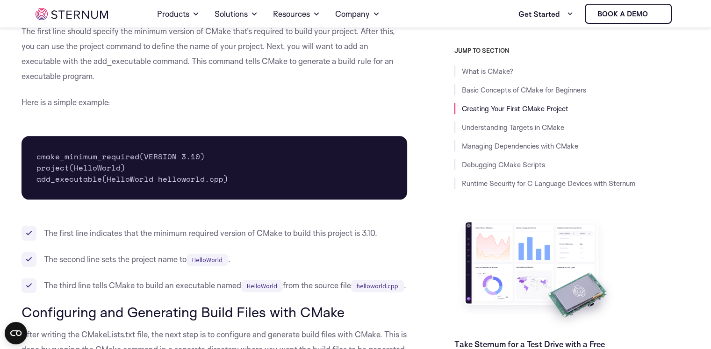
scroll to position [1077, 0]
drag, startPoint x: 34, startPoint y: 164, endPoint x: 112, endPoint y: 170, distance: 78.8
click at [112, 170] on pre "cmake_minimum_required(VERSION 3.10) project(HelloWorld) add_executable(HelloWo…" at bounding box center [215, 168] width 386 height 64
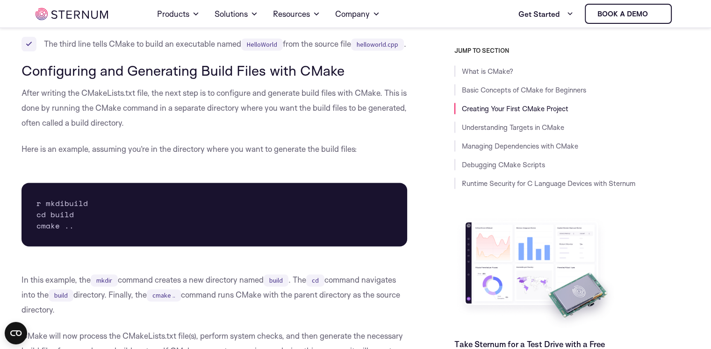
scroll to position [1320, 0]
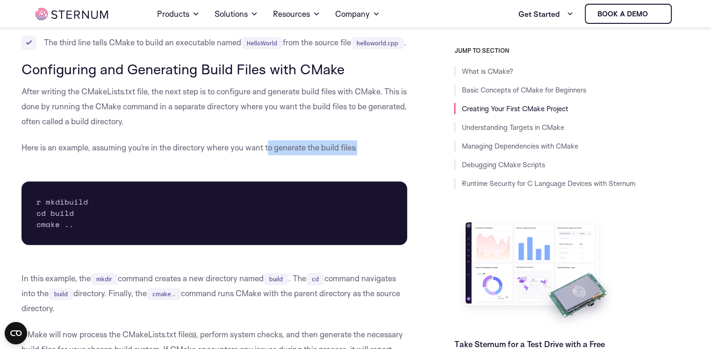
drag, startPoint x: 270, startPoint y: 163, endPoint x: 398, endPoint y: 169, distance: 128.2
click at [398, 155] on p "Here is an example, assuming you’re in the directory where you want to generate…" at bounding box center [215, 147] width 386 height 15
click at [37, 214] on pre "r mkdibuild cd build cmake .." at bounding box center [215, 213] width 386 height 64
drag, startPoint x: 37, startPoint y: 214, endPoint x: 93, endPoint y: 217, distance: 56.2
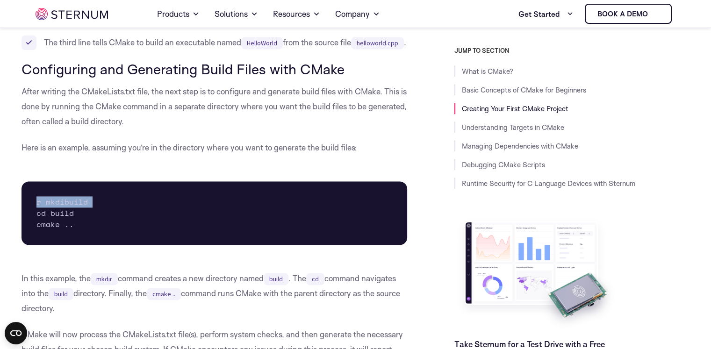
click at [93, 217] on pre "r mkdibuild cd build cmake .." at bounding box center [215, 213] width 386 height 64
click at [37, 215] on pre "r mkdibuild cd build cmake .." at bounding box center [215, 213] width 386 height 64
drag, startPoint x: 37, startPoint y: 215, endPoint x: 80, endPoint y: 236, distance: 47.9
click at [80, 236] on pre "r mkdibuild cd build cmake .." at bounding box center [215, 213] width 386 height 64
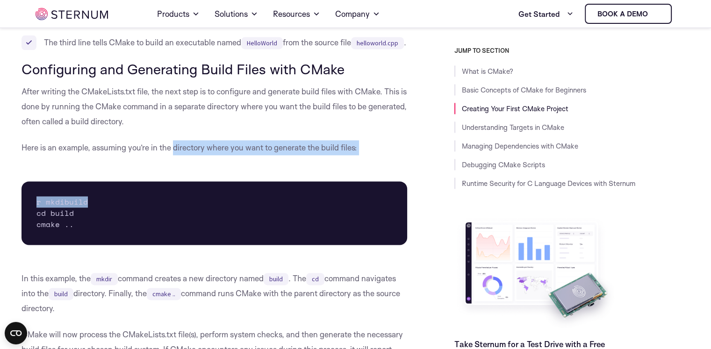
drag, startPoint x: 172, startPoint y: 163, endPoint x: 349, endPoint y: 170, distance: 176.4
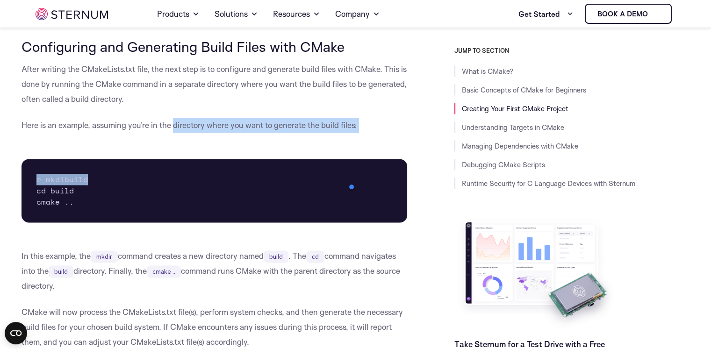
scroll to position [1342, 0]
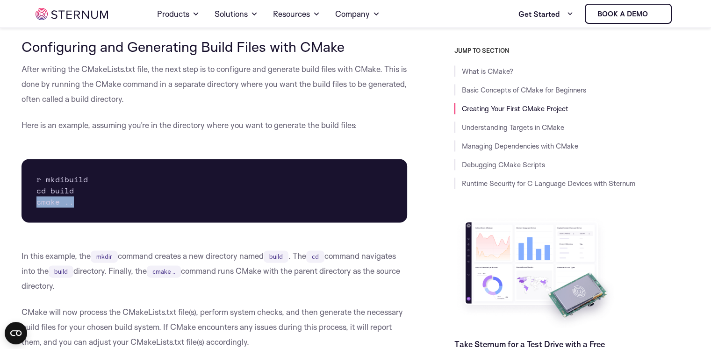
drag, startPoint x: 36, startPoint y: 211, endPoint x: 71, endPoint y: 219, distance: 35.9
click at [71, 219] on pre "r mkdibuild cd build cmake .." at bounding box center [215, 191] width 386 height 64
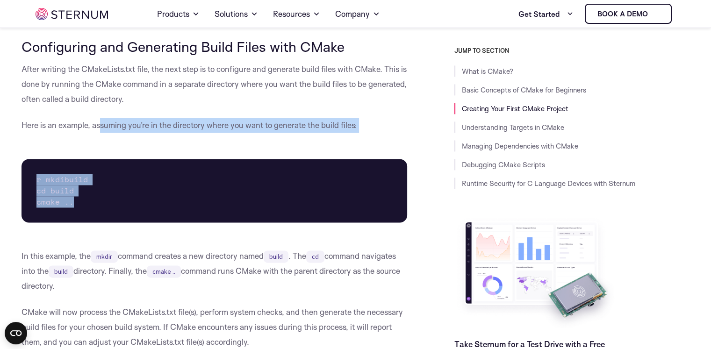
drag, startPoint x: 101, startPoint y: 145, endPoint x: 81, endPoint y: 215, distance: 72.0
click at [81, 215] on pre "r mkdibuild cd build cmake .." at bounding box center [215, 191] width 386 height 64
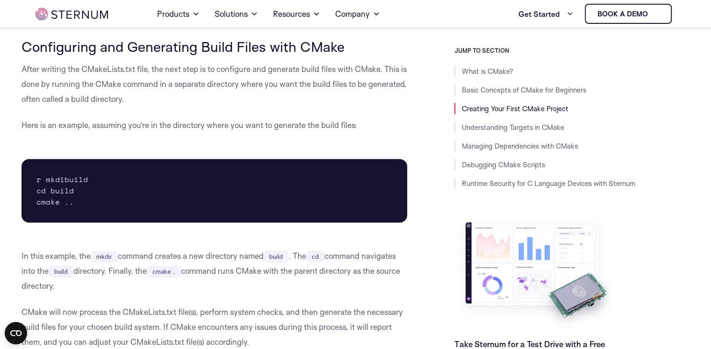
drag, startPoint x: 102, startPoint y: 144, endPoint x: 134, endPoint y: 229, distance: 91.0
copy div "suming you’re in the directory where you want to generate the build files: r mk…"
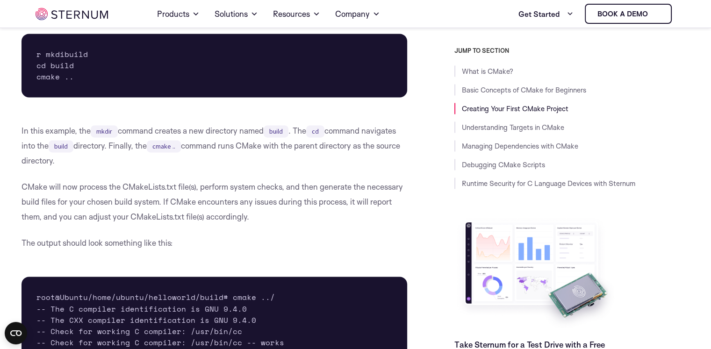
scroll to position [1468, 0]
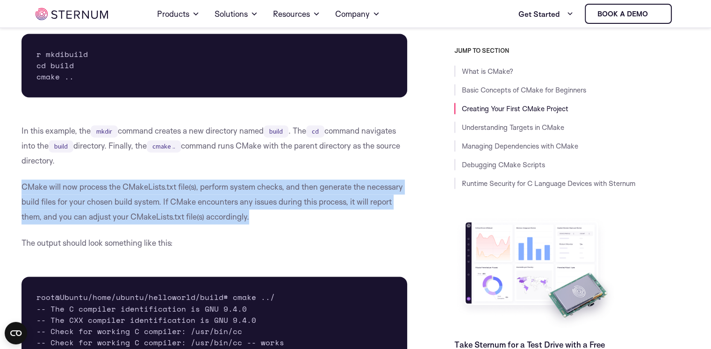
drag, startPoint x: 19, startPoint y: 208, endPoint x: 256, endPoint y: 238, distance: 238.8
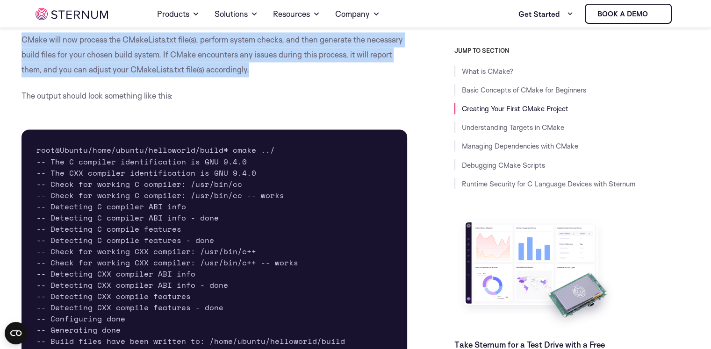
scroll to position [1621, 0]
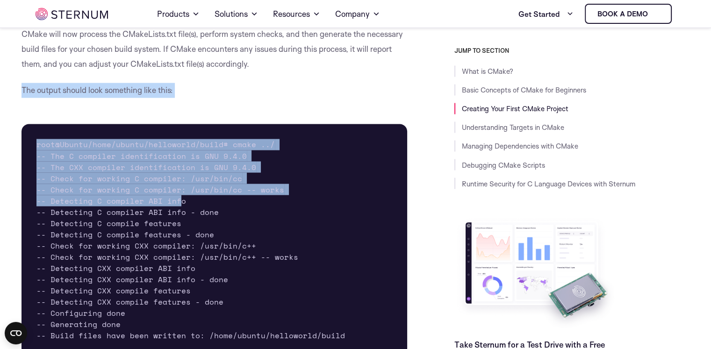
drag, startPoint x: 17, startPoint y: 117, endPoint x: 181, endPoint y: 231, distance: 199.5
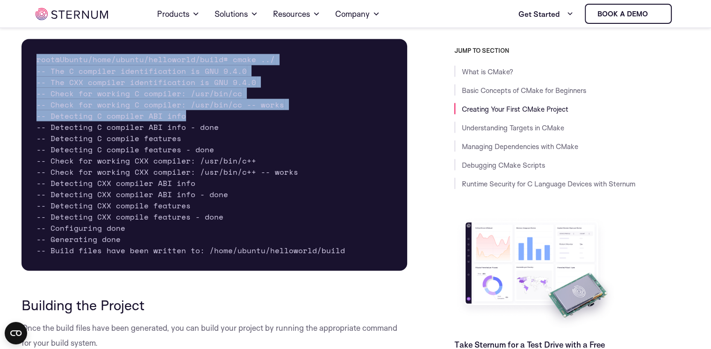
scroll to position [1781, 0]
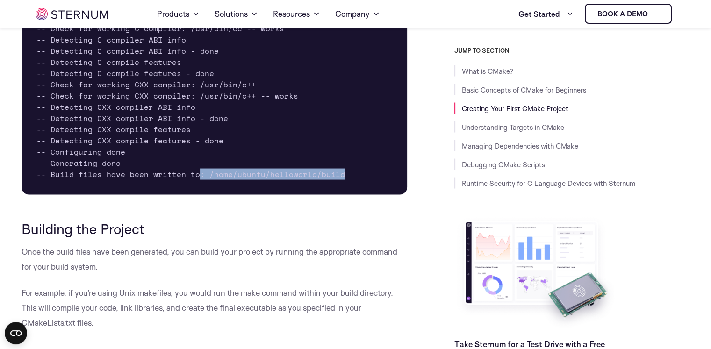
drag, startPoint x: 194, startPoint y: 202, endPoint x: 379, endPoint y: 201, distance: 184.2
click at [379, 195] on pre "root@Ubuntu/home/ubuntu/helloworld/build# cmake ../ -- The C compiler identific…" at bounding box center [215, 79] width 386 height 232
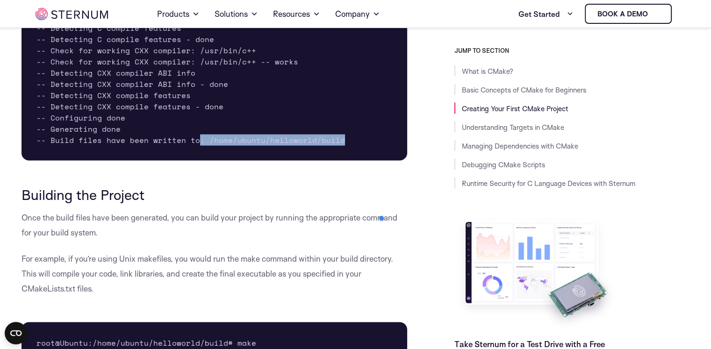
scroll to position [1815, 0]
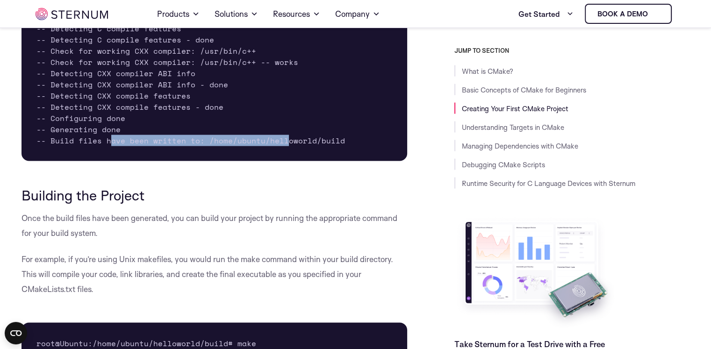
drag, startPoint x: 111, startPoint y: 169, endPoint x: 285, endPoint y: 165, distance: 173.9
click at [285, 161] on pre "root@Ubuntu/home/ubuntu/helloworld/build# cmake ../ -- The C compiler identific…" at bounding box center [215, 45] width 386 height 232
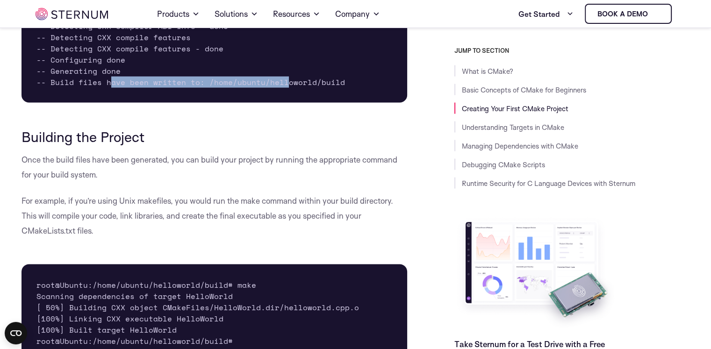
scroll to position [1873, 0]
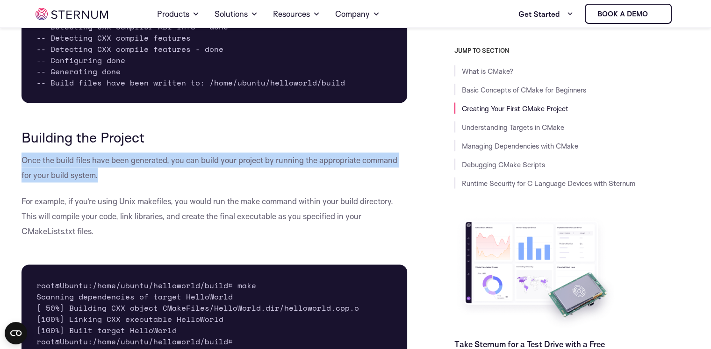
drag, startPoint x: 8, startPoint y: 180, endPoint x: 105, endPoint y: 199, distance: 98.1
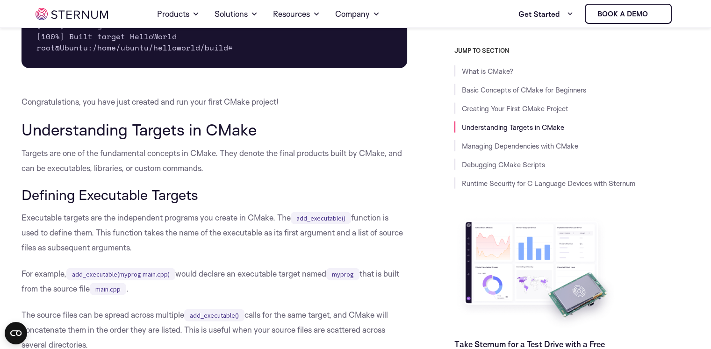
scroll to position [2167, 0]
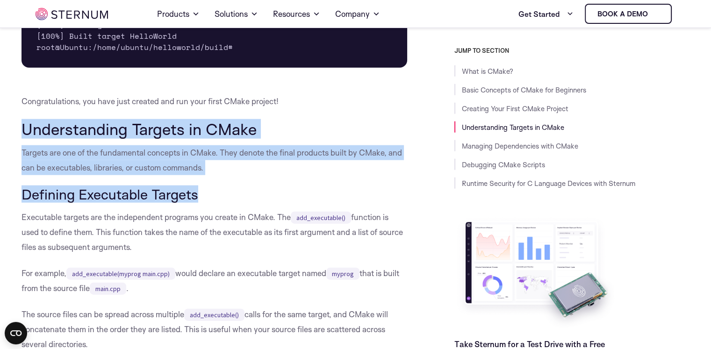
drag, startPoint x: 0, startPoint y: 140, endPoint x: 241, endPoint y: 214, distance: 252.2
click at [210, 175] on p "Targets are one of the fundamental concepts in CMake. They denote the final pro…" at bounding box center [215, 160] width 386 height 30
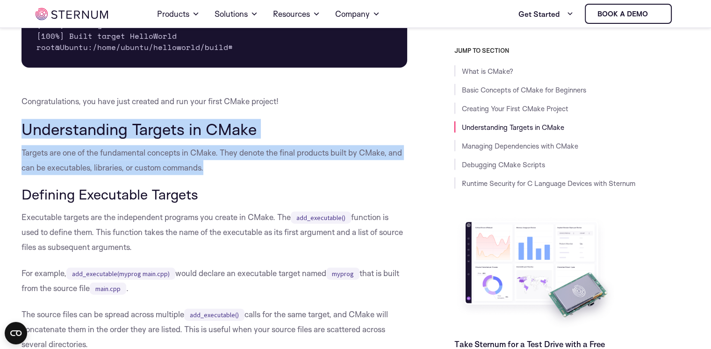
drag, startPoint x: 208, startPoint y: 197, endPoint x: 16, endPoint y: 150, distance: 196.8
click at [165, 175] on p "Targets are one of the fundamental concepts in CMake. They denote the final pro…" at bounding box center [215, 160] width 386 height 30
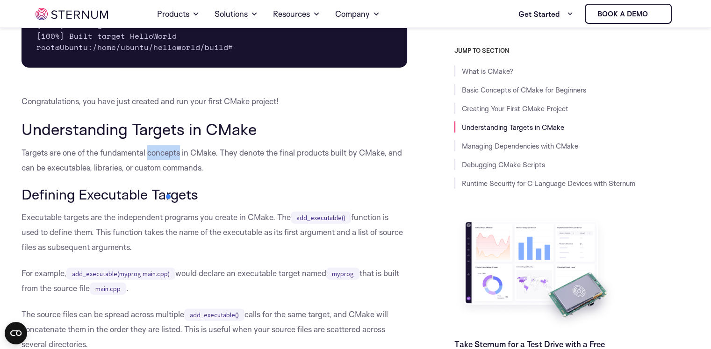
click at [165, 175] on p "Targets are one of the fundamental concepts in CMake. They denote the final pro…" at bounding box center [215, 160] width 386 height 30
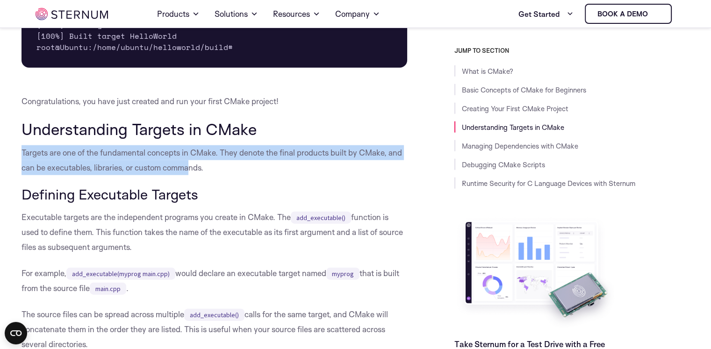
drag, startPoint x: 21, startPoint y: 174, endPoint x: 192, endPoint y: 192, distance: 171.5
click at [192, 175] on p "Targets are one of the fundamental concepts in CMake. They denote the final pro…" at bounding box center [215, 160] width 386 height 30
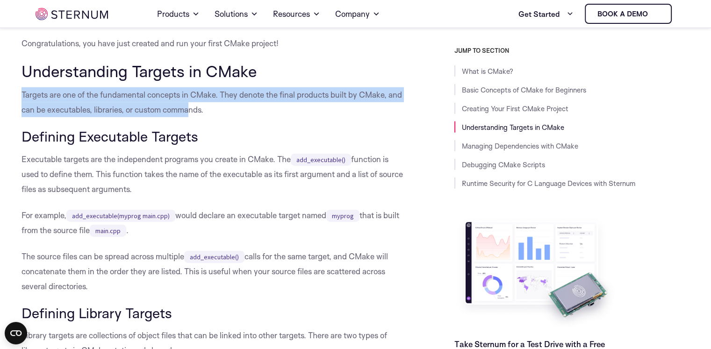
drag, startPoint x: 13, startPoint y: 159, endPoint x: 297, endPoint y: 207, distance: 288.2
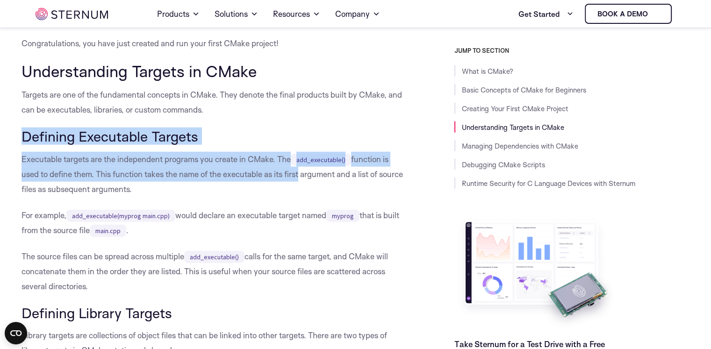
click at [297, 197] on p "Executable targets are the independent programs you create in CMake. The add_ex…" at bounding box center [215, 174] width 386 height 45
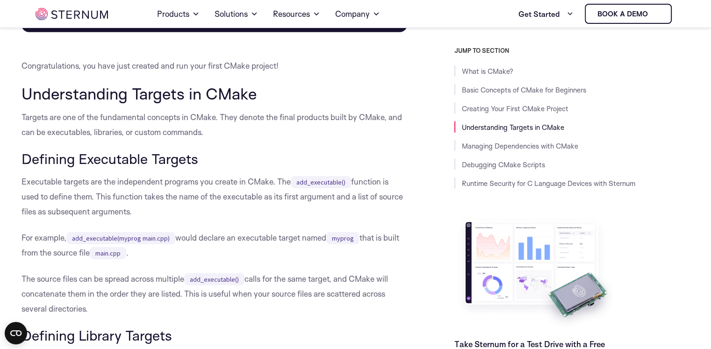
scroll to position [2204, 0]
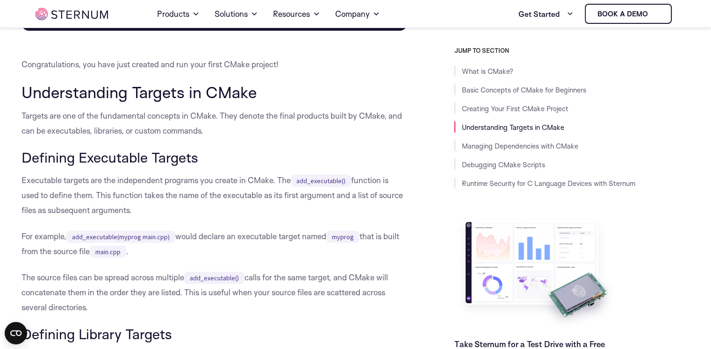
drag, startPoint x: 104, startPoint y: 211, endPoint x: 254, endPoint y: 234, distance: 152.3
click at [254, 218] on p "Executable targets are the independent programs you create in CMake. The add_ex…" at bounding box center [215, 195] width 386 height 45
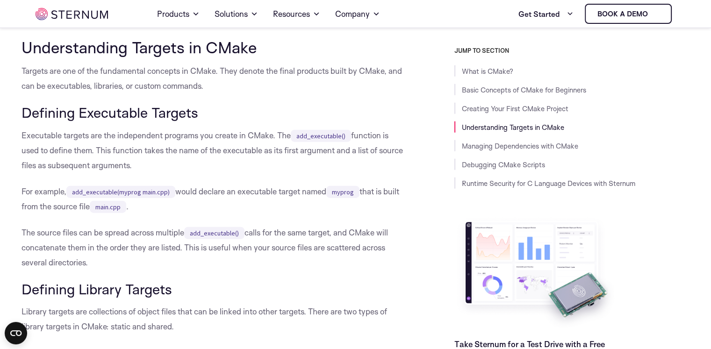
scroll to position [2257, 0]
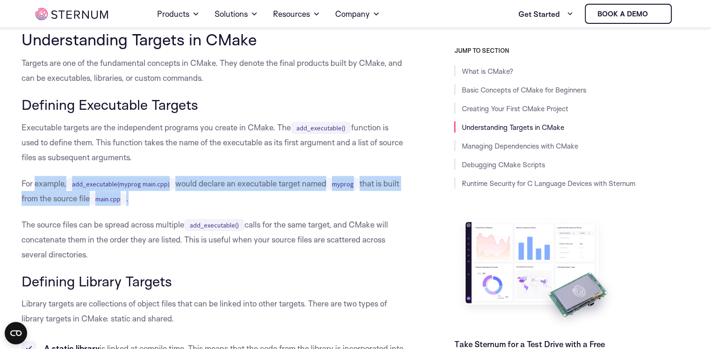
drag, startPoint x: 39, startPoint y: 202, endPoint x: 148, endPoint y: 223, distance: 110.8
click at [148, 206] on p "For example, add_executable(myprog main.cpp) would declare an executable target…" at bounding box center [215, 191] width 386 height 30
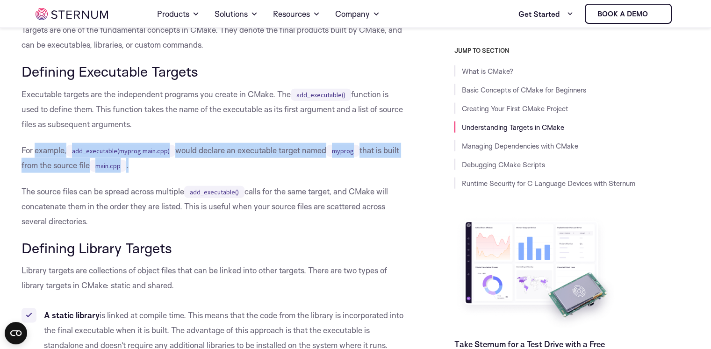
scroll to position [2298, 0]
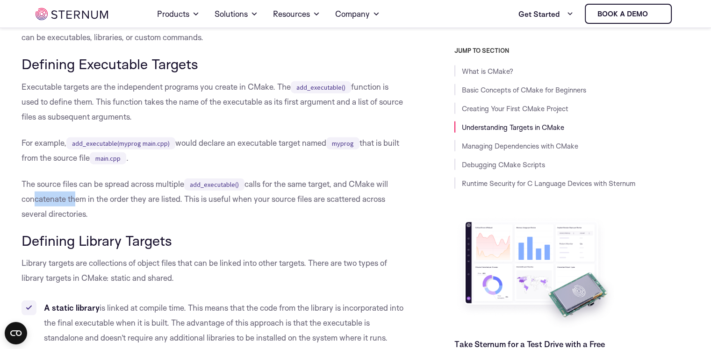
drag, startPoint x: 30, startPoint y: 219, endPoint x: 72, endPoint y: 224, distance: 42.3
click at [72, 222] on p "The source files can be spread across multiple add_executable() calls for the s…" at bounding box center [215, 199] width 386 height 45
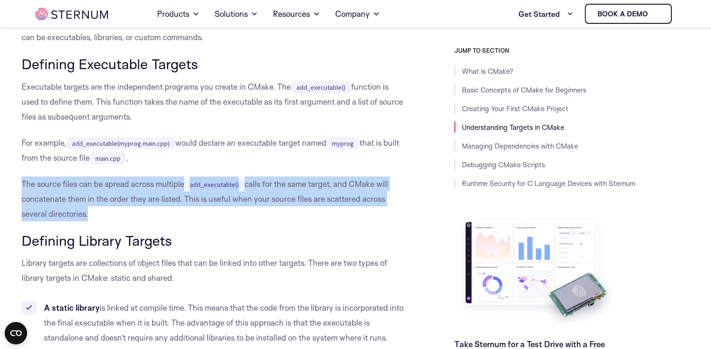
drag, startPoint x: 20, startPoint y: 201, endPoint x: 86, endPoint y: 234, distance: 74.4
copy p "The source files can be spread across multiple add_executable() calls for the s…"
